Goal: Check status: Check status

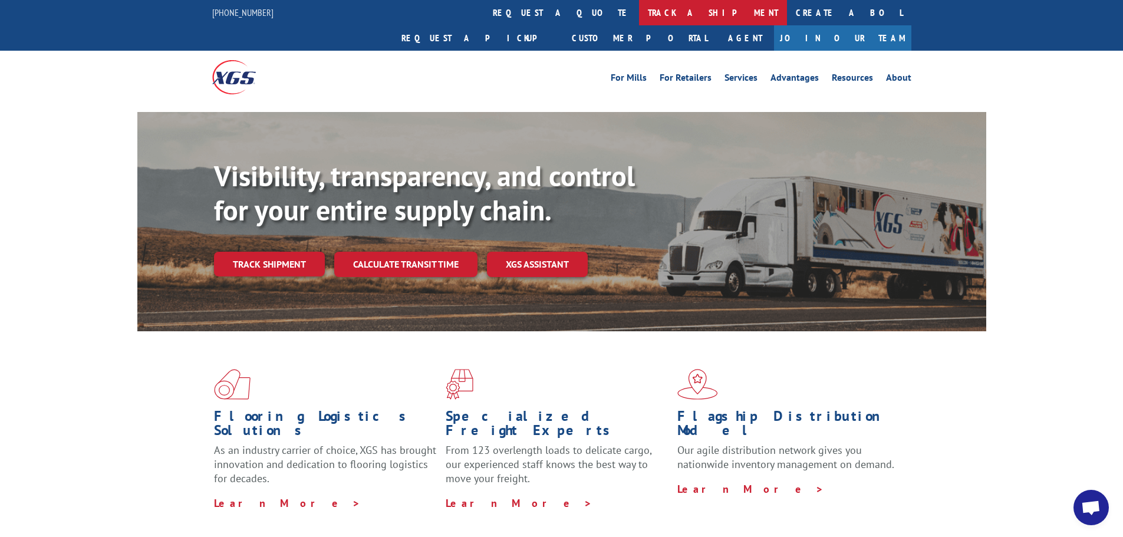
click at [639, 12] on link "track a shipment" at bounding box center [713, 12] width 148 height 25
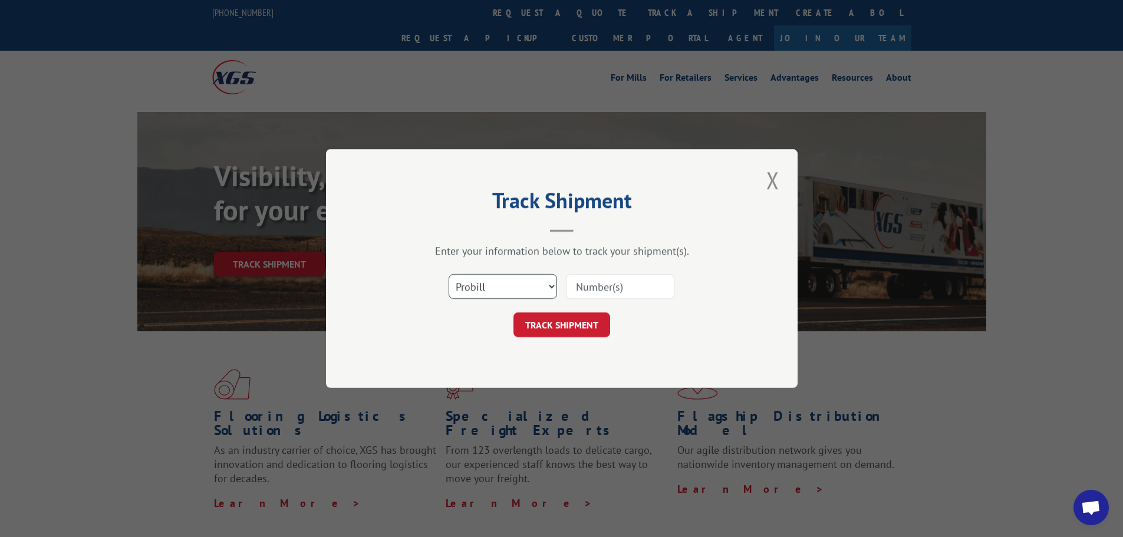
click at [552, 286] on select "Select category... Probill BOL PO" at bounding box center [503, 286] width 108 height 25
select select "bol"
click at [449, 274] on select "Select category... Probill BOL PO" at bounding box center [503, 286] width 108 height 25
click at [588, 290] on input at bounding box center [620, 286] width 108 height 25
type input "366815"
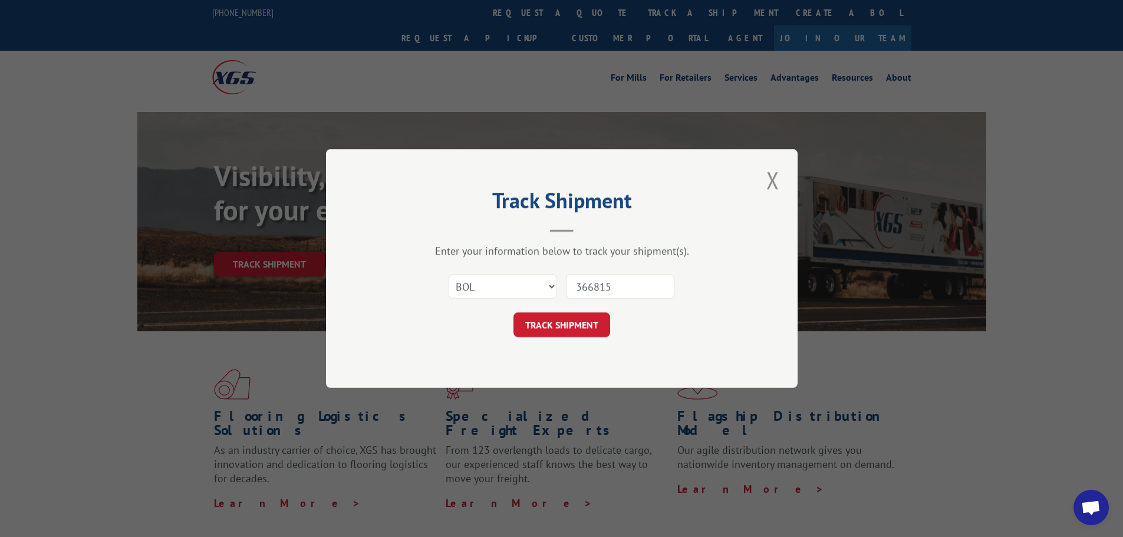
click button "TRACK SHIPMENT" at bounding box center [562, 325] width 97 height 25
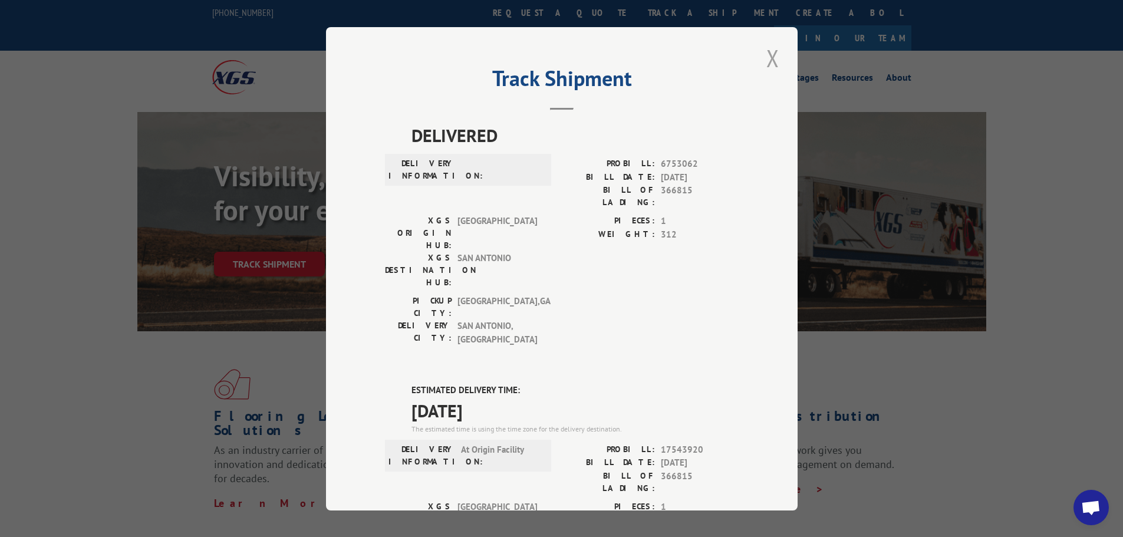
click at [769, 63] on button "Close modal" at bounding box center [773, 58] width 20 height 32
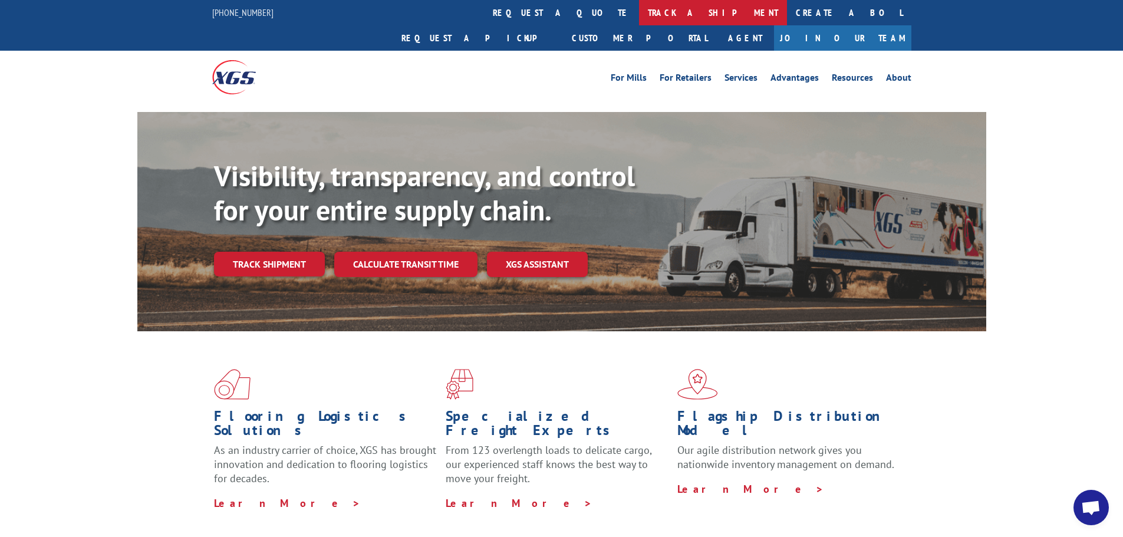
click at [639, 17] on link "track a shipment" at bounding box center [713, 12] width 148 height 25
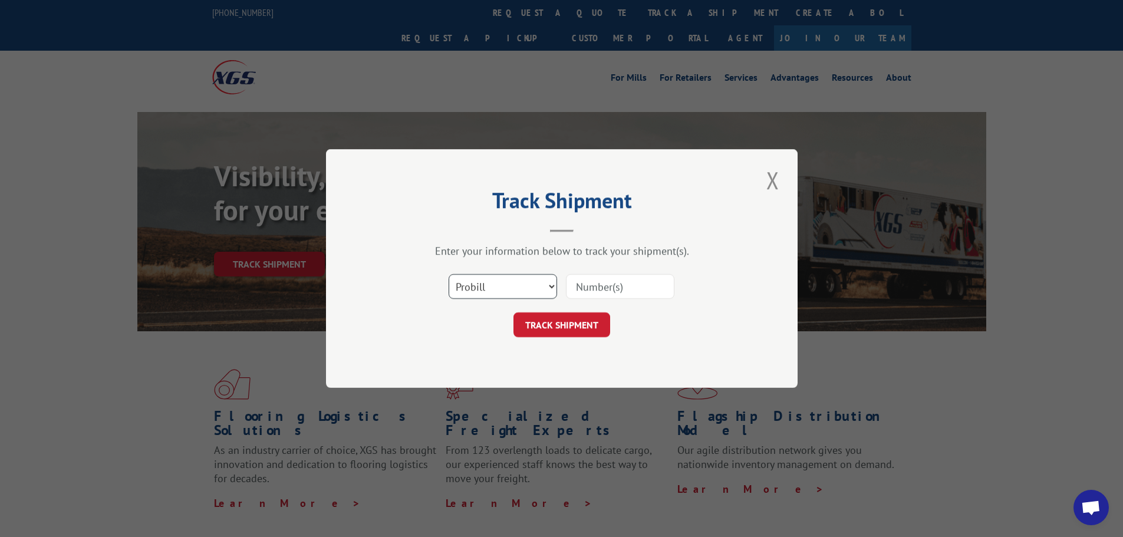
click at [552, 282] on select "Select category... Probill BOL PO" at bounding box center [503, 286] width 108 height 25
select select "po"
click at [449, 274] on select "Select category... Probill BOL PO" at bounding box center [503, 286] width 108 height 25
click at [605, 292] on input at bounding box center [620, 286] width 108 height 25
type input "150526"
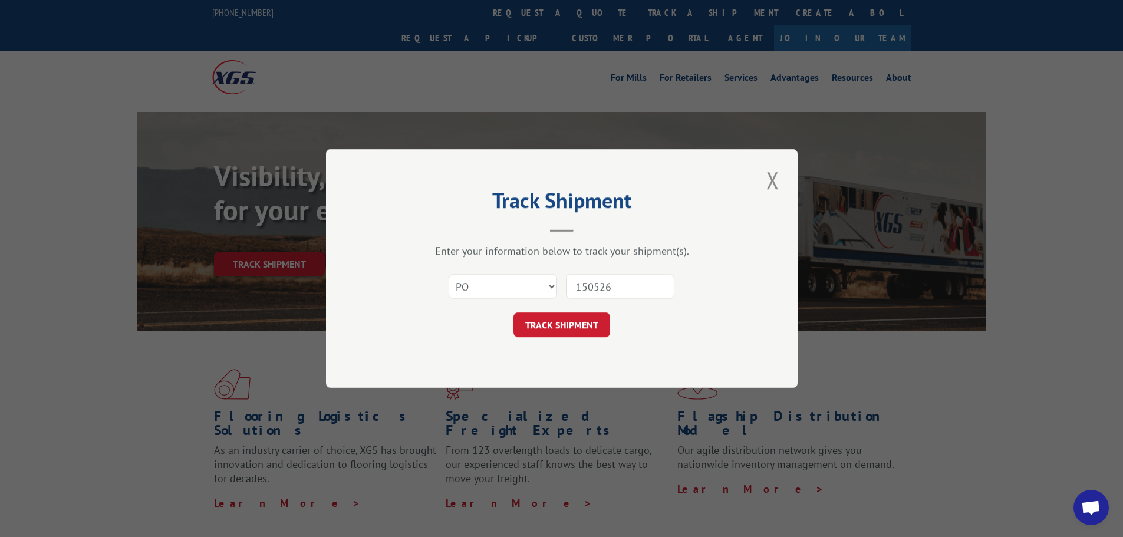
click button "TRACK SHIPMENT" at bounding box center [562, 325] width 97 height 25
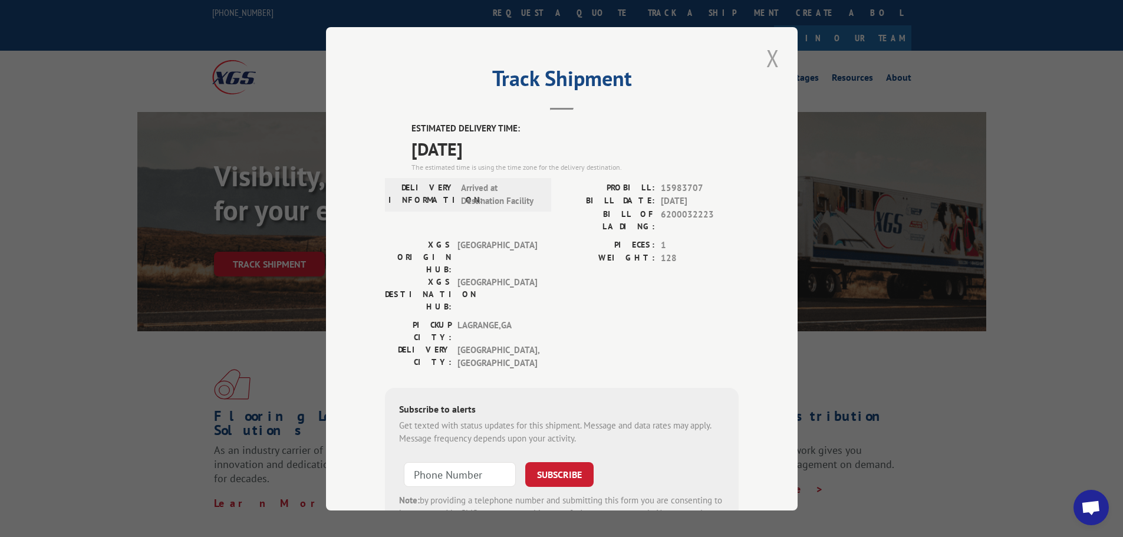
click at [773, 57] on button "Close modal" at bounding box center [773, 58] width 20 height 32
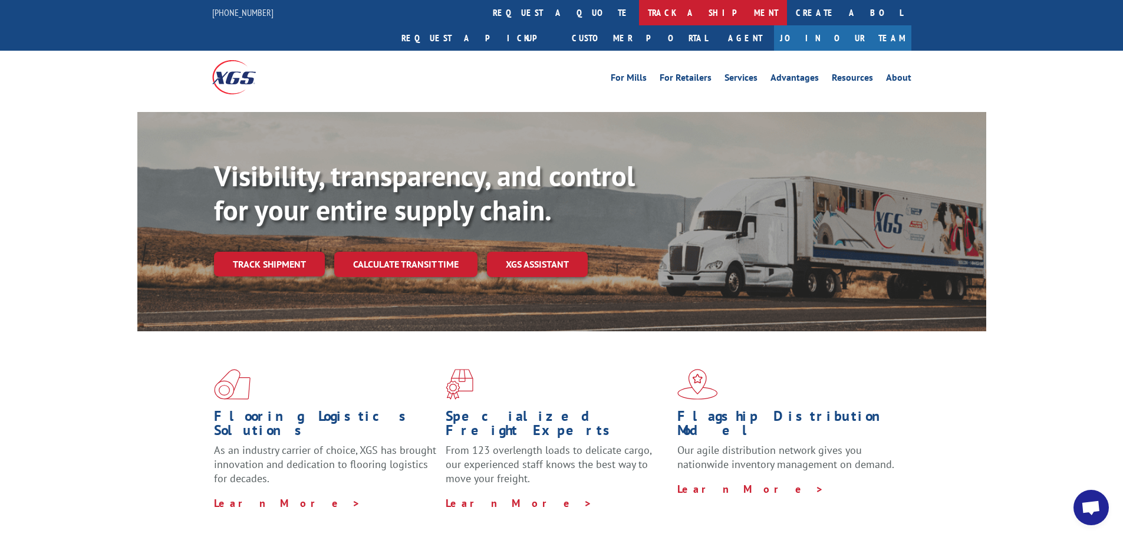
click at [639, 12] on link "track a shipment" at bounding box center [713, 12] width 148 height 25
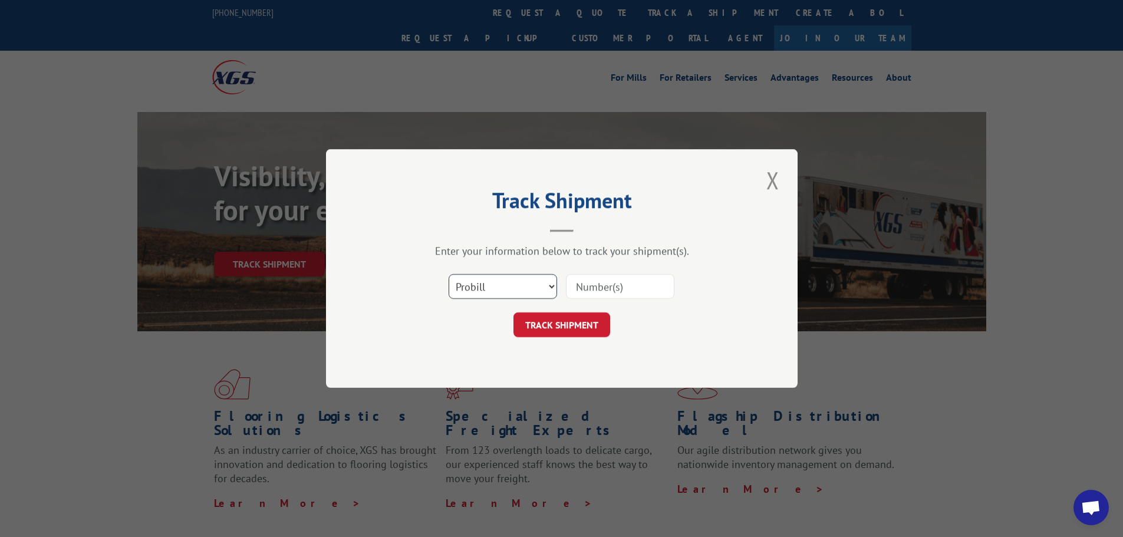
click at [551, 287] on select "Select category... Probill BOL PO" at bounding box center [503, 286] width 108 height 25
select select "po"
click at [449, 274] on select "Select category... Probill BOL PO" at bounding box center [503, 286] width 108 height 25
click at [606, 288] on input at bounding box center [620, 286] width 108 height 25
type input "150525"
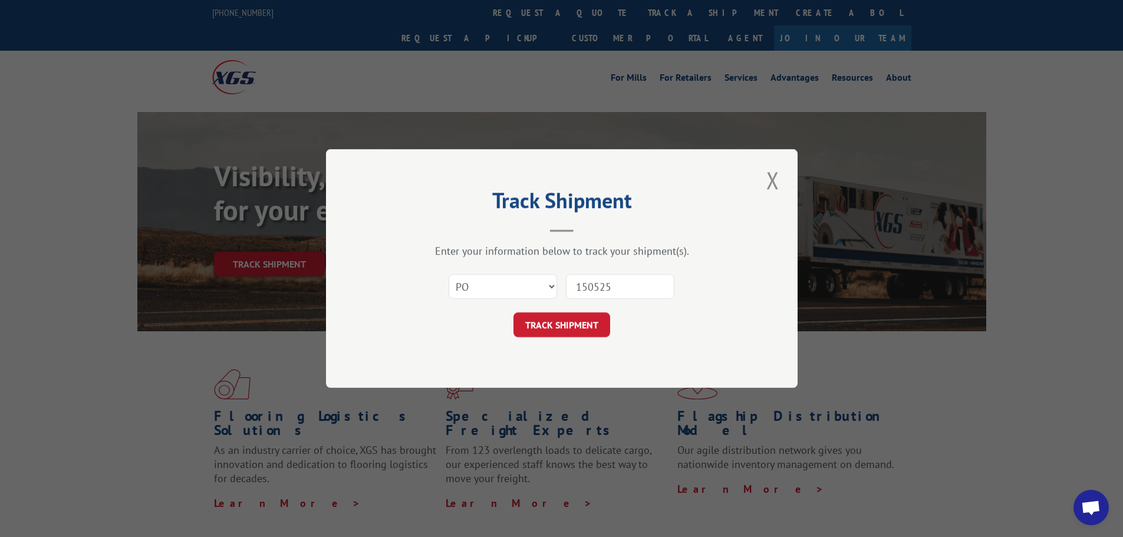
click button "TRACK SHIPMENT" at bounding box center [562, 325] width 97 height 25
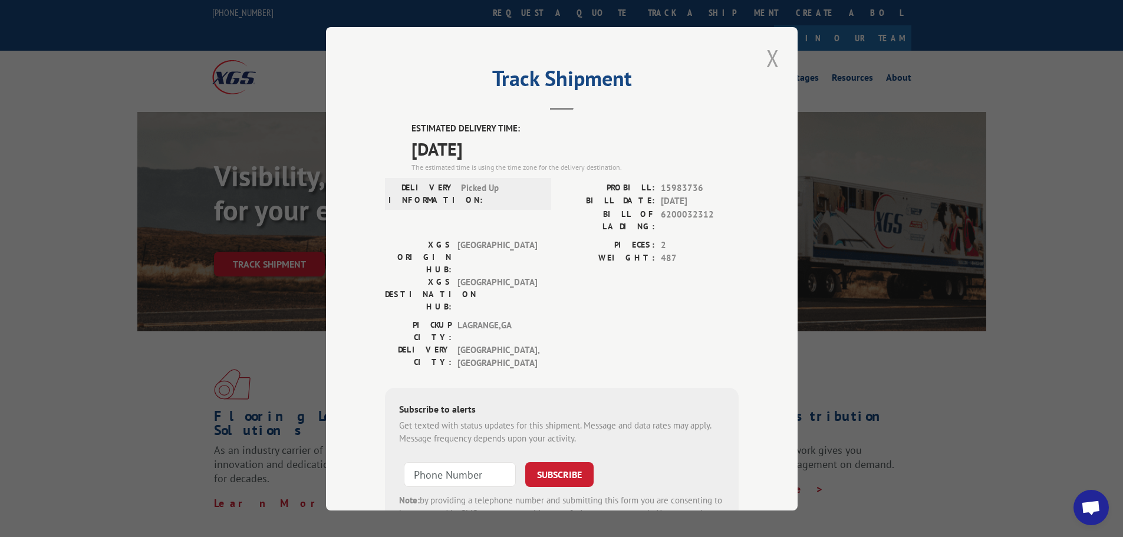
click at [772, 60] on button "Close modal" at bounding box center [773, 58] width 20 height 32
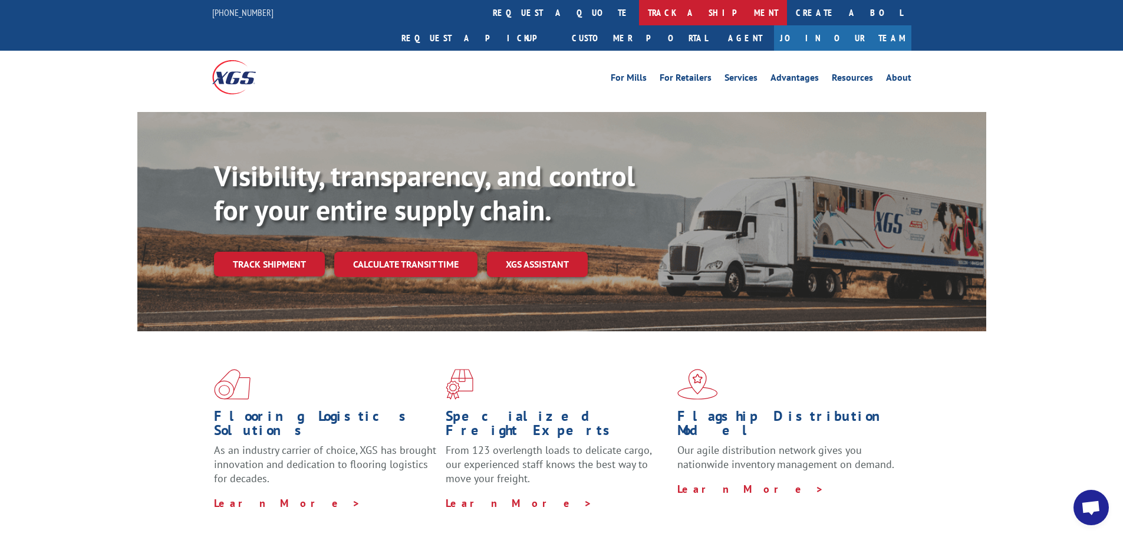
click at [639, 16] on link "track a shipment" at bounding box center [713, 12] width 148 height 25
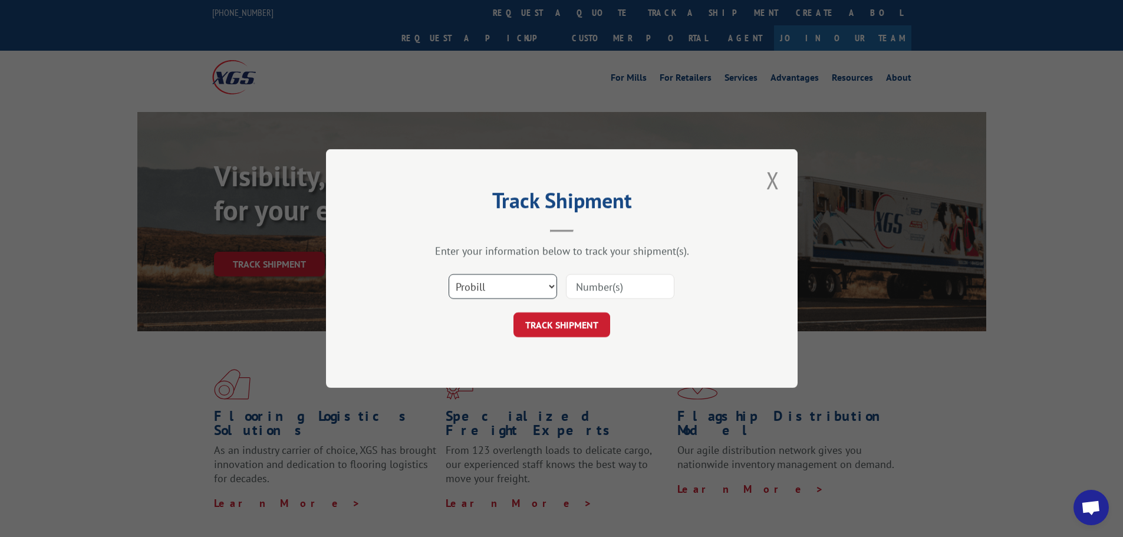
click at [548, 288] on select "Select category... Probill BOL PO" at bounding box center [503, 286] width 108 height 25
select select "po"
click at [449, 274] on select "Select category... Probill BOL PO" at bounding box center [503, 286] width 108 height 25
click at [614, 282] on input at bounding box center [620, 286] width 108 height 25
type input "100526"
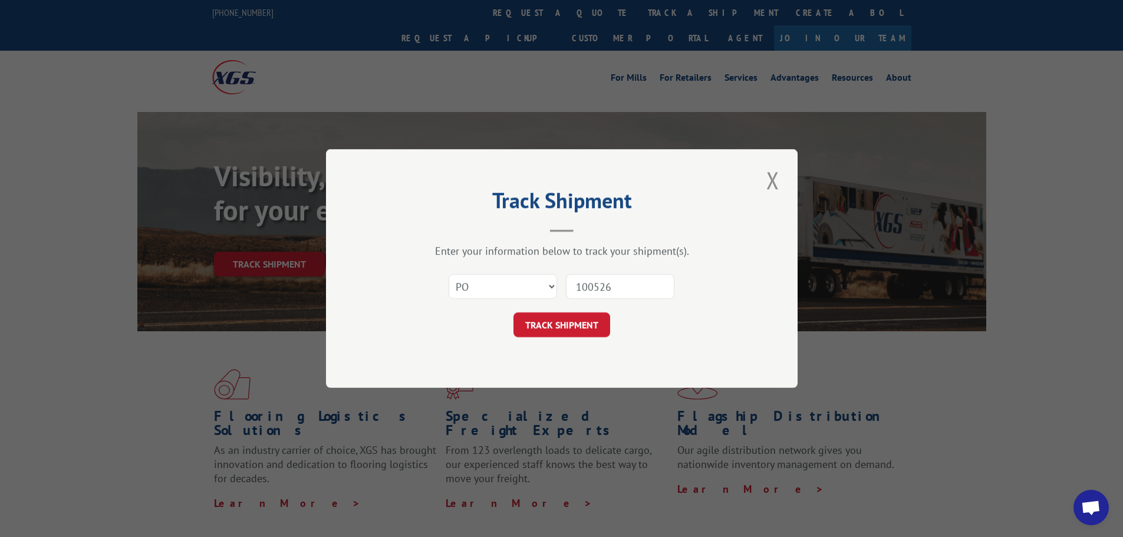
click button "TRACK SHIPMENT" at bounding box center [562, 325] width 97 height 25
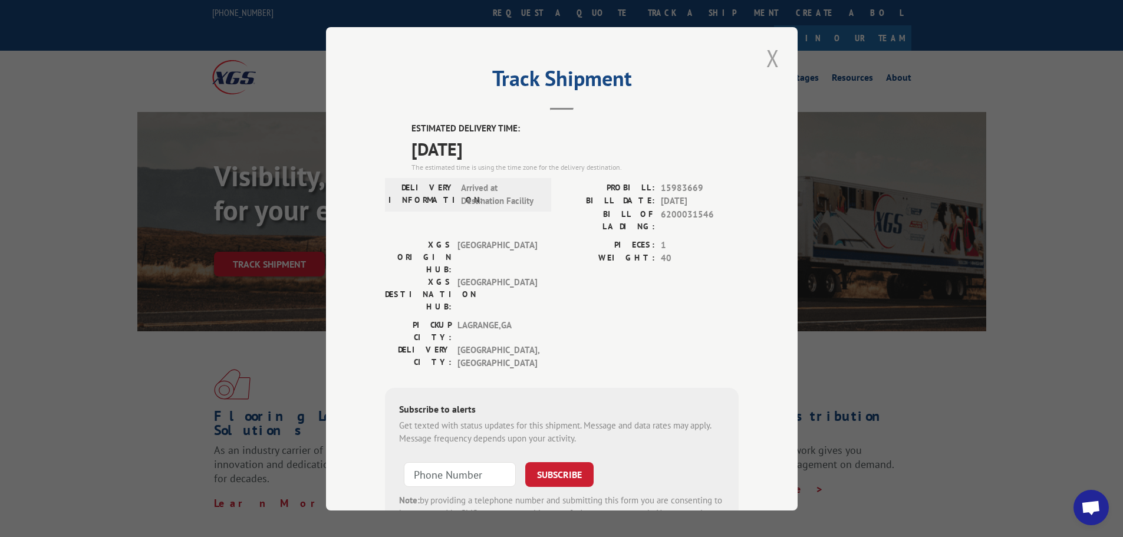
click at [766, 59] on button "Close modal" at bounding box center [773, 58] width 20 height 32
